Goal: Information Seeking & Learning: Learn about a topic

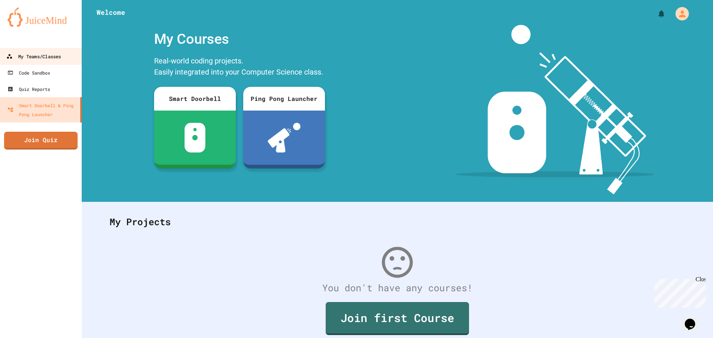
click at [25, 55] on div "My Teams/Classes" at bounding box center [33, 56] width 55 height 9
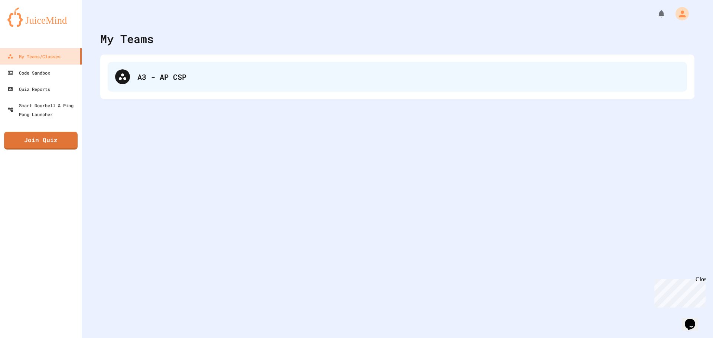
click at [209, 80] on div "A3 - AP CSP" at bounding box center [408, 76] width 542 height 11
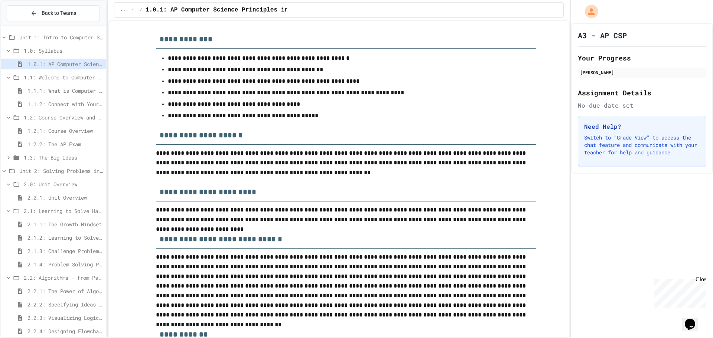
scroll to position [223, 0]
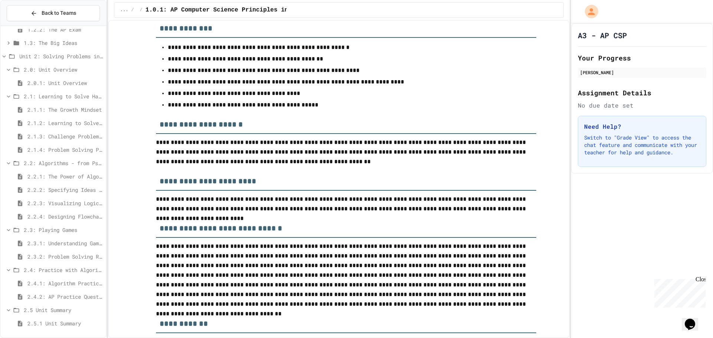
click at [54, 215] on span "2.2.4: Designing Flowcharts" at bounding box center [64, 217] width 75 height 8
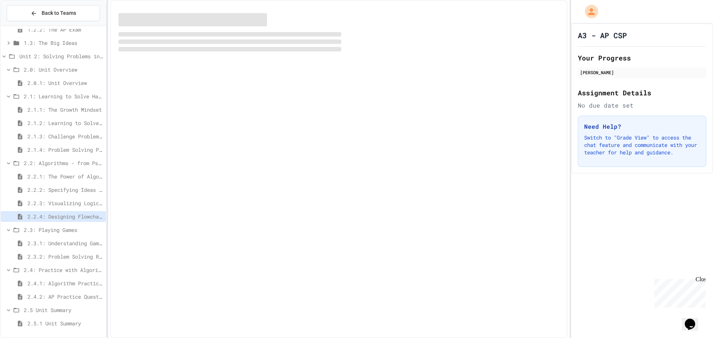
scroll to position [109, 0]
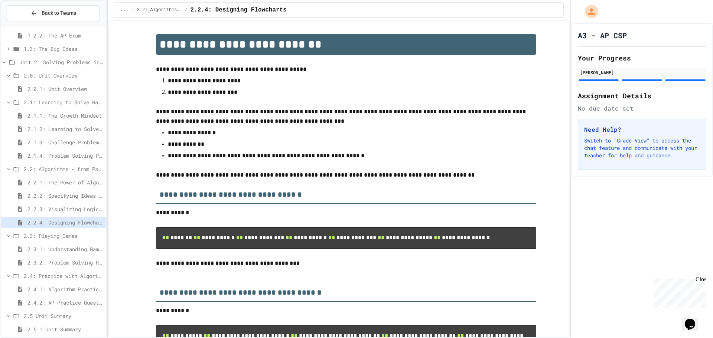
click at [69, 207] on span "2.2.3: Visualizing Logic with Flowcharts" at bounding box center [64, 209] width 75 height 8
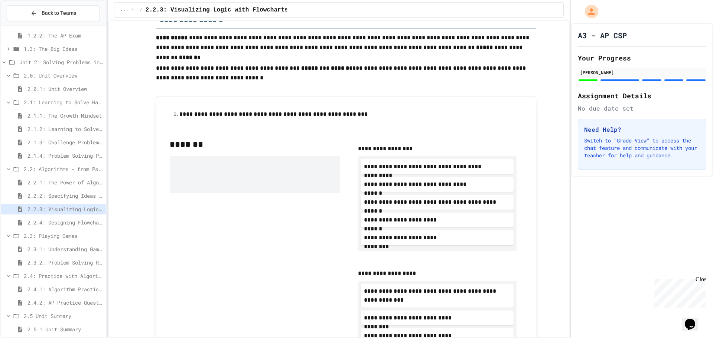
scroll to position [223, 0]
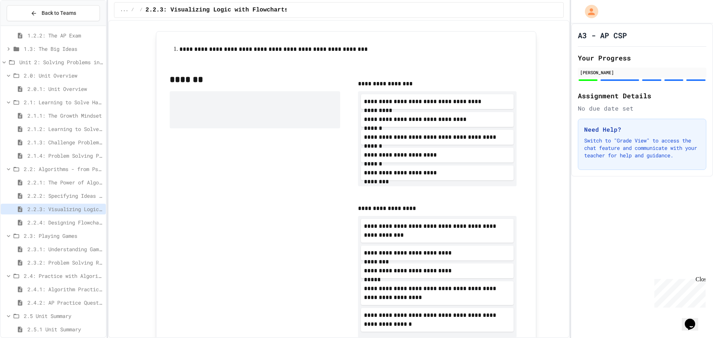
click at [81, 221] on span "2.2.4: Designing Flowcharts" at bounding box center [64, 223] width 75 height 8
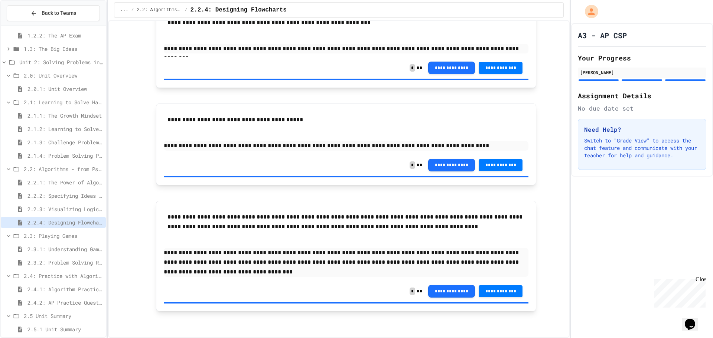
scroll to position [789, 0]
click at [64, 262] on span "2.3.2: Problem Solving Reflection" at bounding box center [64, 263] width 75 height 8
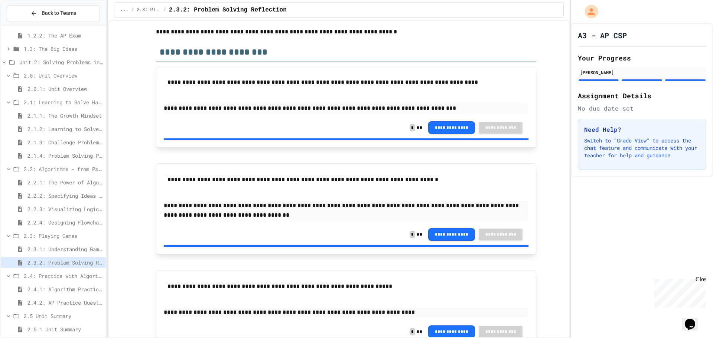
scroll to position [78, 0]
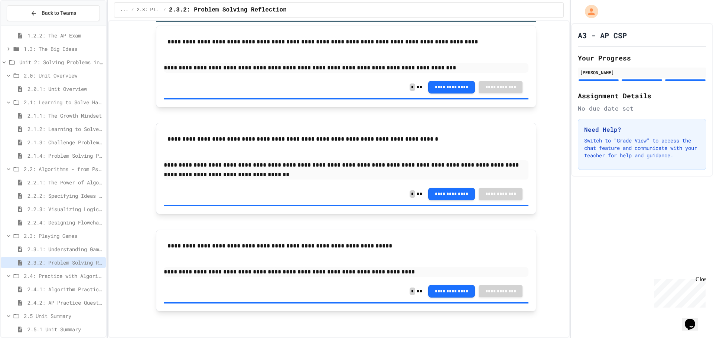
click at [64, 248] on span "2.3.1: Understanding Games with Flowcharts" at bounding box center [64, 249] width 75 height 8
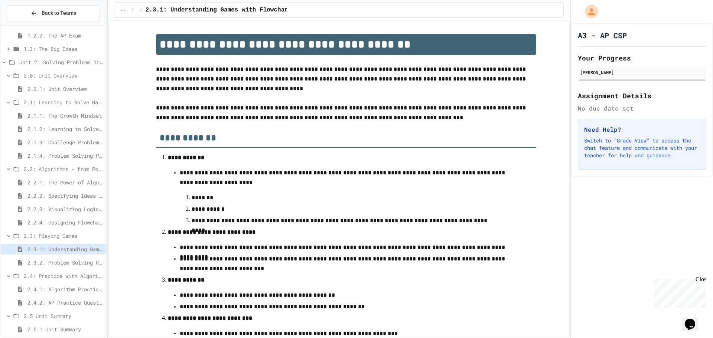
click at [82, 215] on div "2.2.3: Visualizing Logic with Flowcharts" at bounding box center [53, 210] width 105 height 13
click at [82, 218] on div "2.2.4: Designing Flowcharts" at bounding box center [53, 222] width 105 height 11
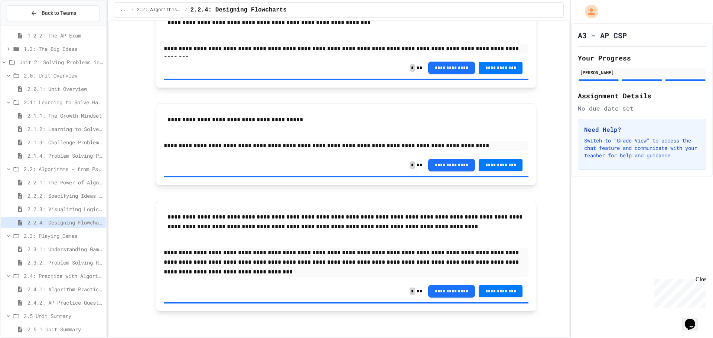
scroll to position [789, 0]
click at [68, 211] on span "2.2.3: Visualizing Logic with Flowcharts" at bounding box center [64, 209] width 75 height 8
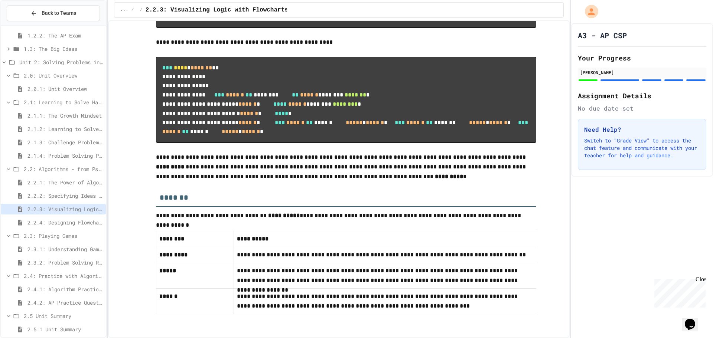
scroll to position [3819, 0]
click at [78, 299] on span "2.4.2: AP Practice Questions" at bounding box center [64, 303] width 75 height 8
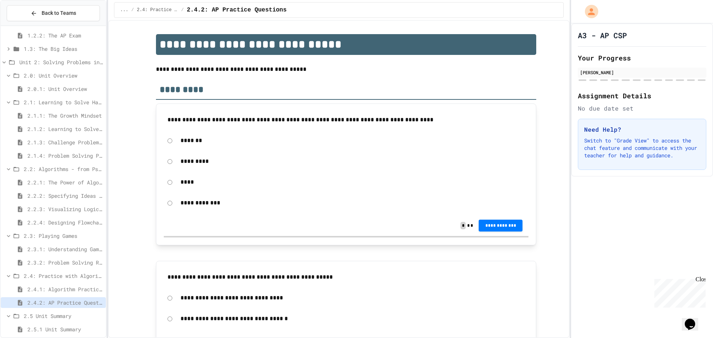
click at [66, 293] on span "2.4.1: Algorithm Practice Exercises" at bounding box center [64, 290] width 75 height 8
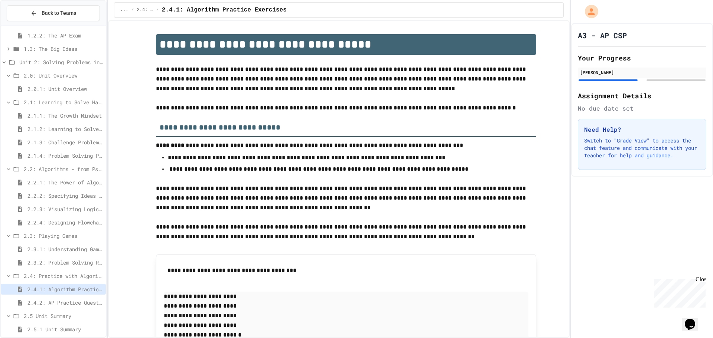
click at [82, 150] on div "2.1.3: Challenge Problem - The Bridge" at bounding box center [53, 143] width 105 height 13
click at [80, 152] on div "2.1.4: Problem Solving Practice" at bounding box center [53, 155] width 105 height 11
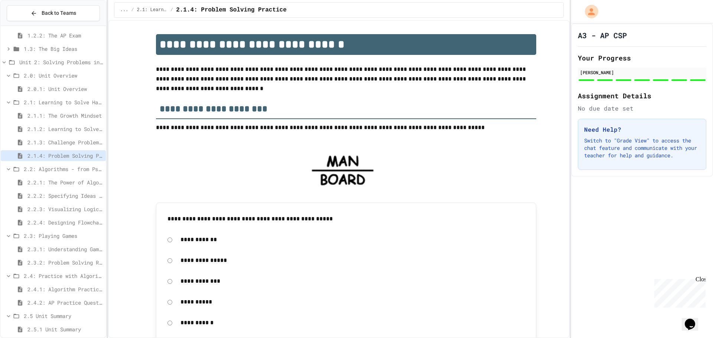
click at [73, 201] on div "2.2.2: Specifying Ideas with Pseudocode" at bounding box center [53, 197] width 105 height 13
click at [73, 215] on div "2.2.3: Visualizing Logic with Flowcharts" at bounding box center [53, 210] width 105 height 13
click at [77, 206] on span "2.2.3: Visualizing Logic with Flowcharts" at bounding box center [64, 209] width 75 height 8
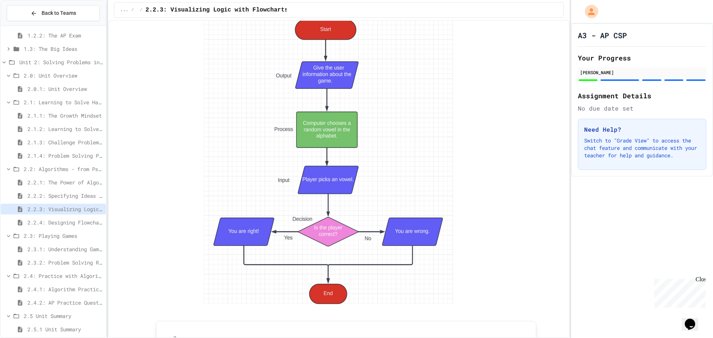
scroll to position [1411, 0]
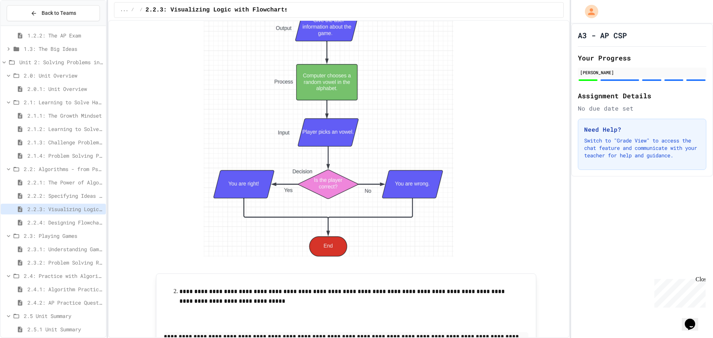
click at [56, 261] on span "2.3.2: Problem Solving Reflection" at bounding box center [64, 263] width 75 height 8
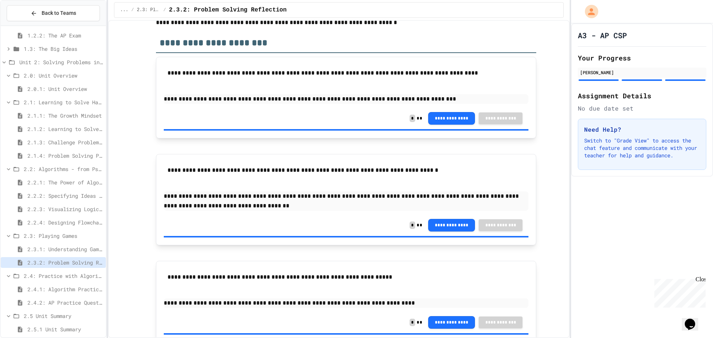
scroll to position [78, 0]
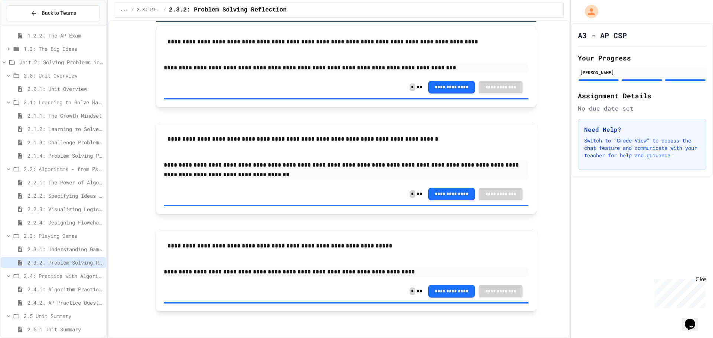
click at [56, 287] on span "2.4.1: Algorithm Practice Exercises" at bounding box center [64, 290] width 75 height 8
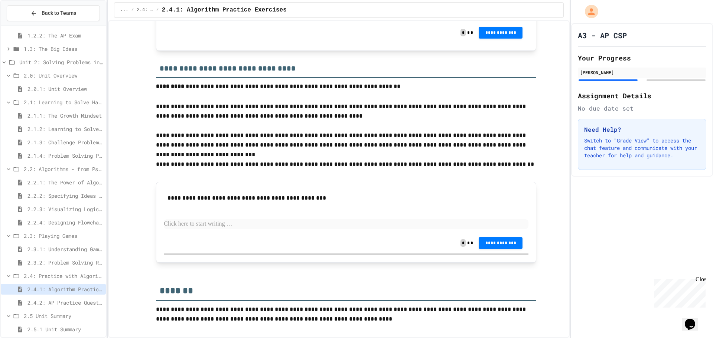
scroll to position [969, 0]
click at [230, 221] on p at bounding box center [346, 224] width 365 height 10
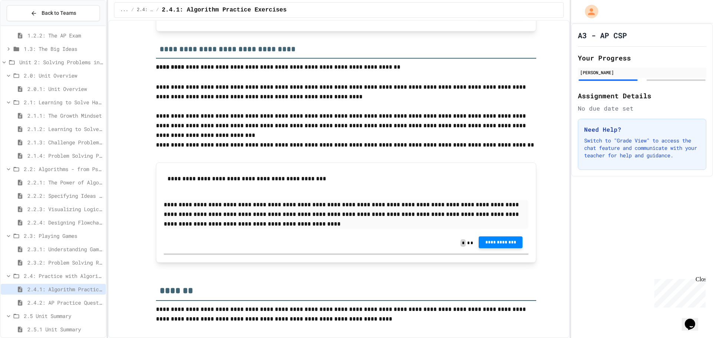
click at [488, 248] on button "**********" at bounding box center [501, 243] width 44 height 12
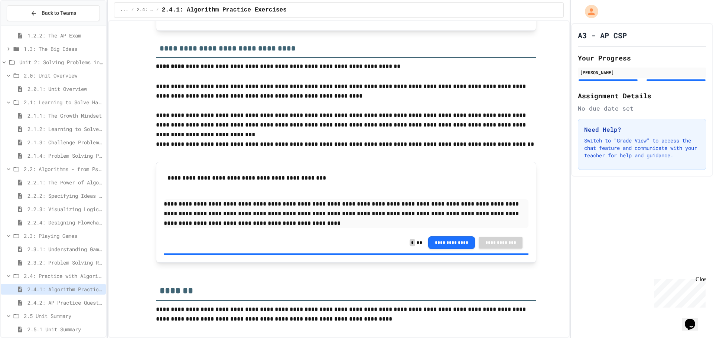
click at [72, 300] on span "2.4.2: AP Practice Questions" at bounding box center [64, 303] width 75 height 8
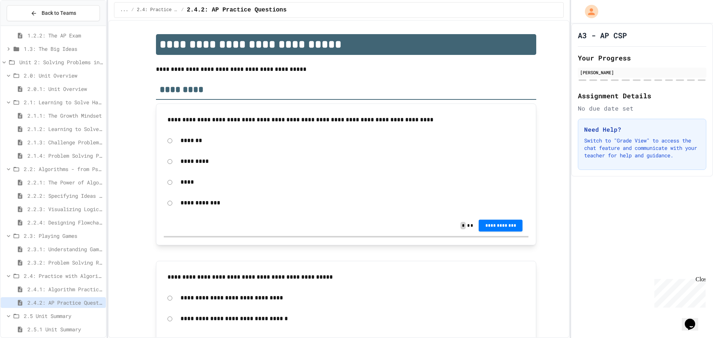
click at [55, 292] on span "2.4.1: Algorithm Practice Exercises" at bounding box center [64, 290] width 75 height 8
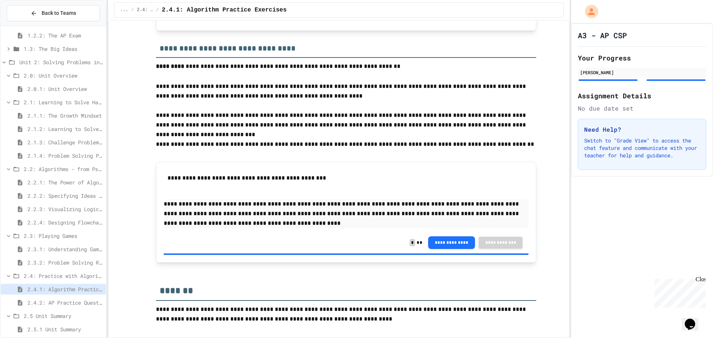
scroll to position [914, 0]
click at [77, 264] on span "2.3.2: Problem Solving Reflection" at bounding box center [64, 263] width 75 height 8
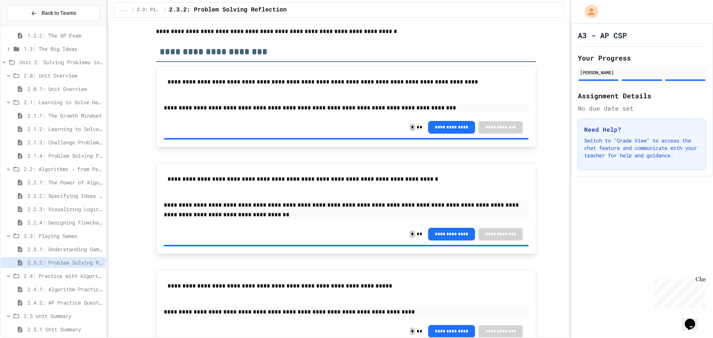
scroll to position [78, 0]
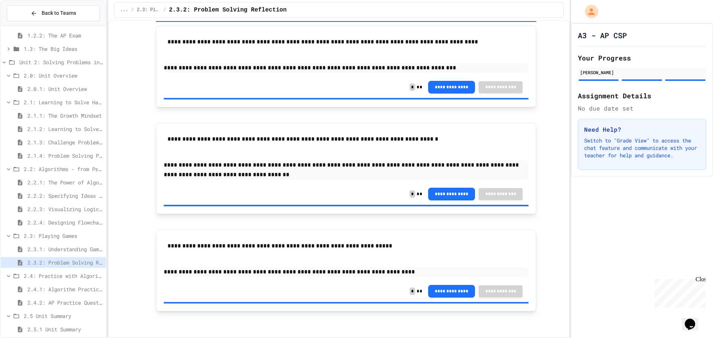
click at [61, 251] on span "2.3.1: Understanding Games with Flowcharts" at bounding box center [64, 249] width 75 height 8
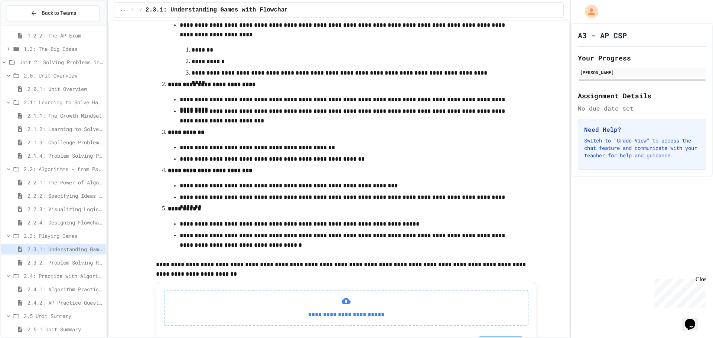
scroll to position [165, 0]
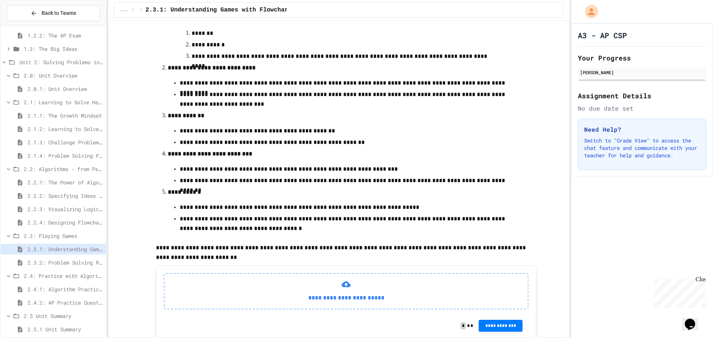
click at [68, 220] on span "2.2.4: Designing Flowcharts" at bounding box center [64, 223] width 75 height 8
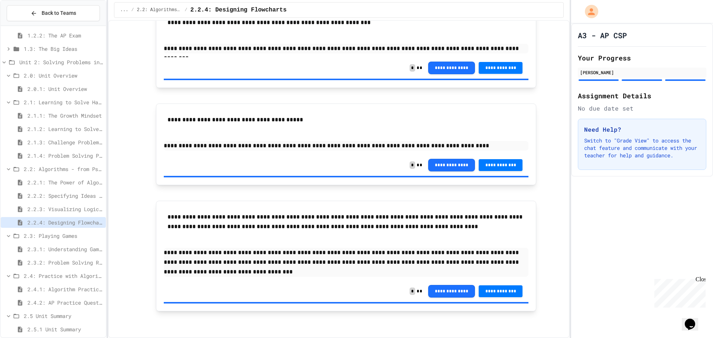
scroll to position [789, 0]
click at [69, 253] on span "2.3.1: Understanding Games with Flowcharts" at bounding box center [64, 249] width 75 height 8
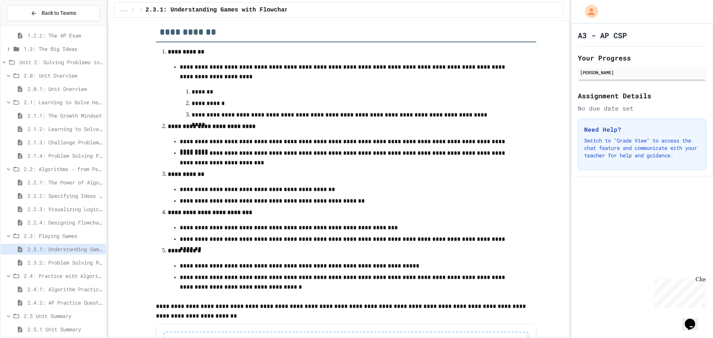
scroll to position [202, 0]
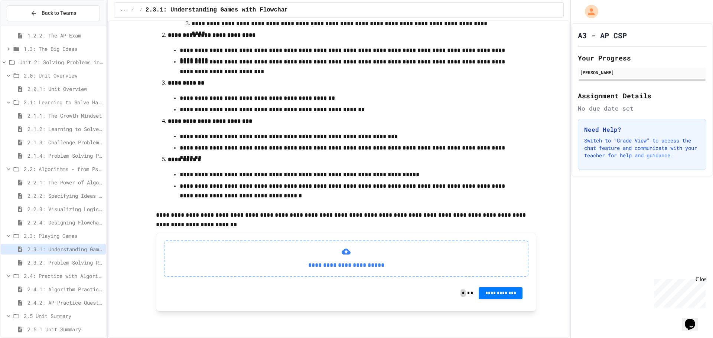
click at [77, 259] on span "2.3.2: Problem Solving Reflection" at bounding box center [64, 263] width 75 height 8
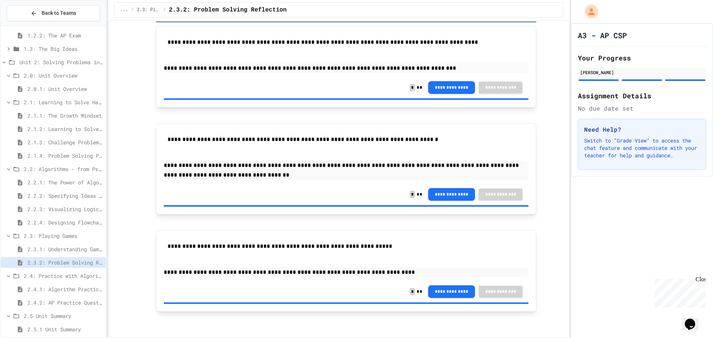
scroll to position [78, 0]
click at [56, 210] on span "2.2.3: Visualizing Logic with Flowcharts" at bounding box center [64, 209] width 75 height 8
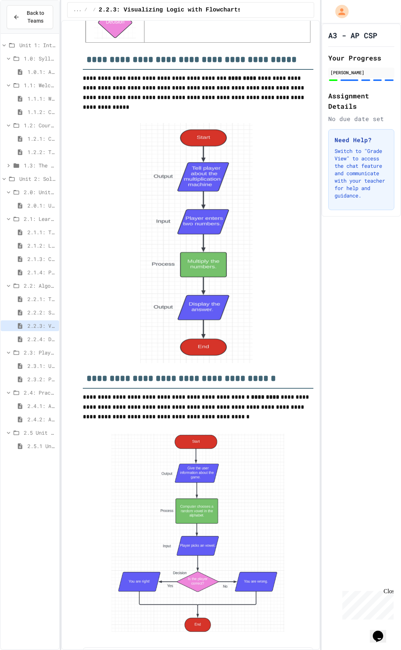
scroll to position [1023, 0]
